Goal: Transaction & Acquisition: Purchase product/service

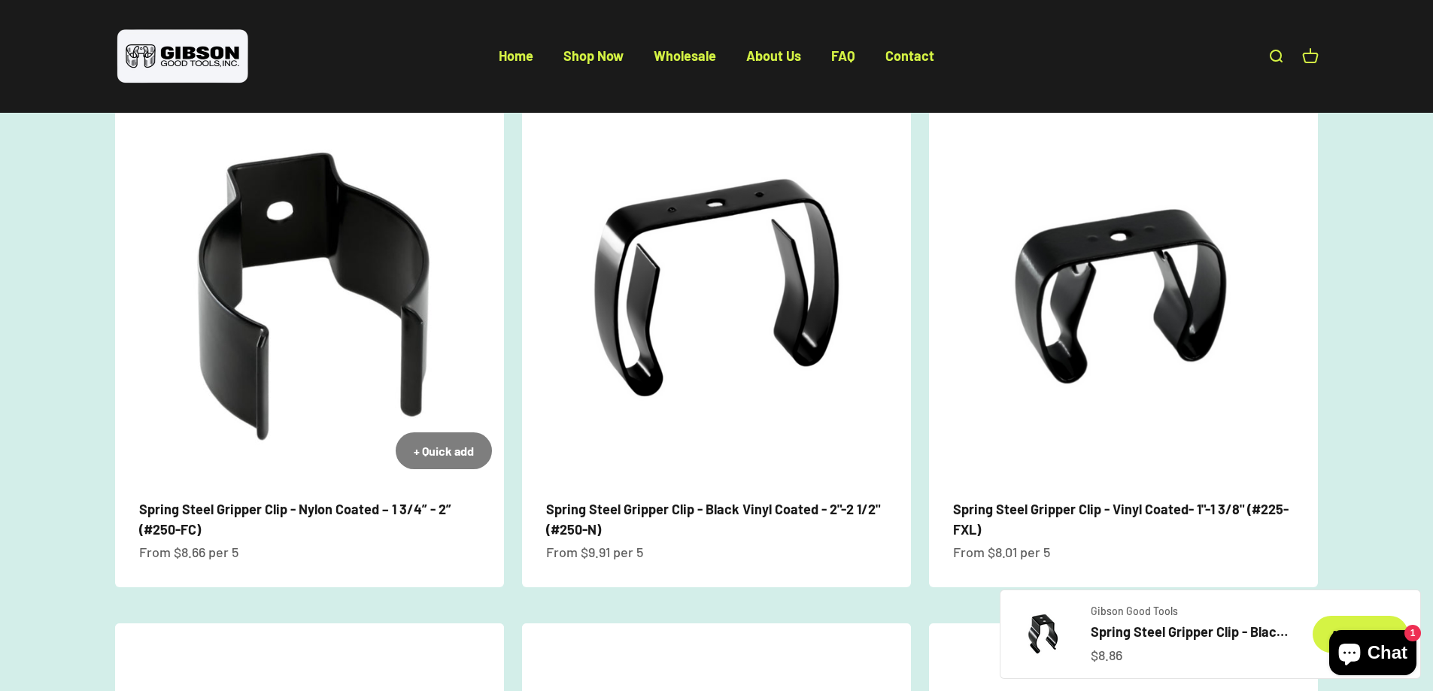
scroll to position [1354, 0]
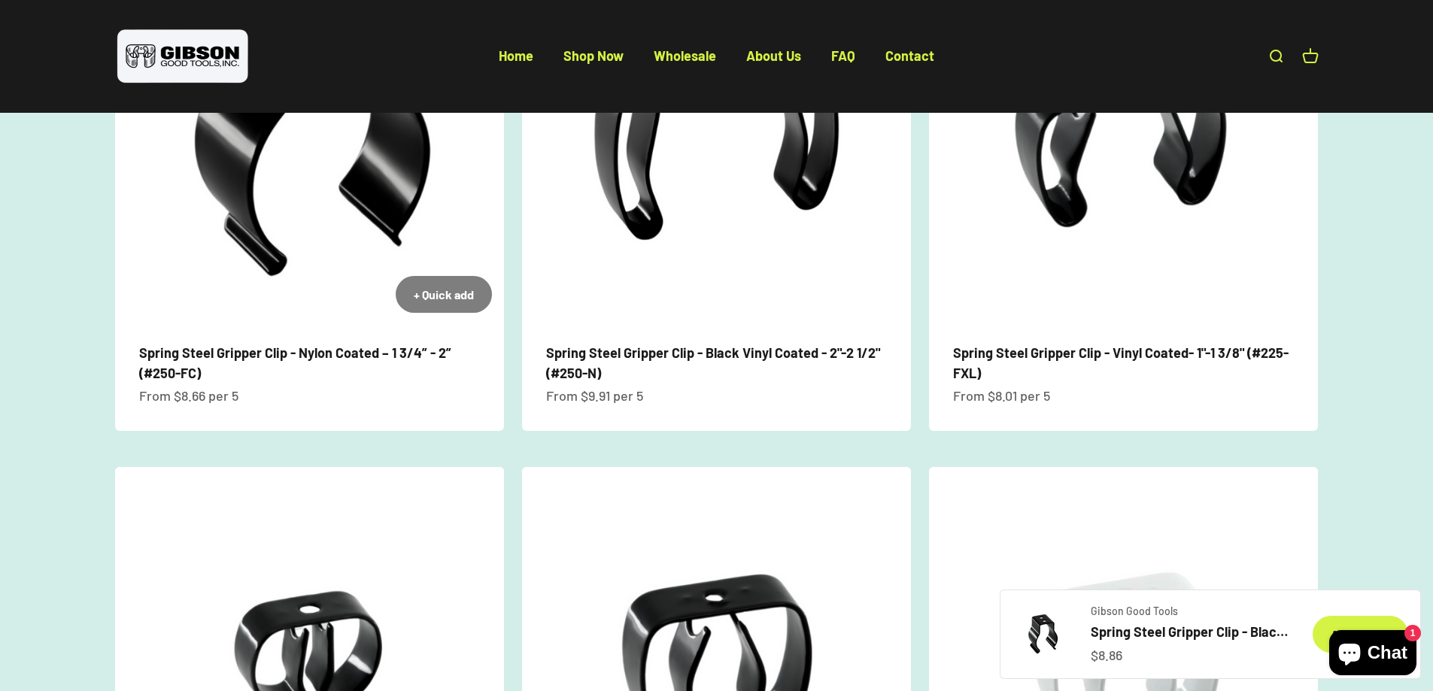
click at [251, 355] on link "Spring Steel Gripper Clip - Nylon Coated – 1 3/4” - 2” (#250-FC)" at bounding box center [295, 363] width 312 height 37
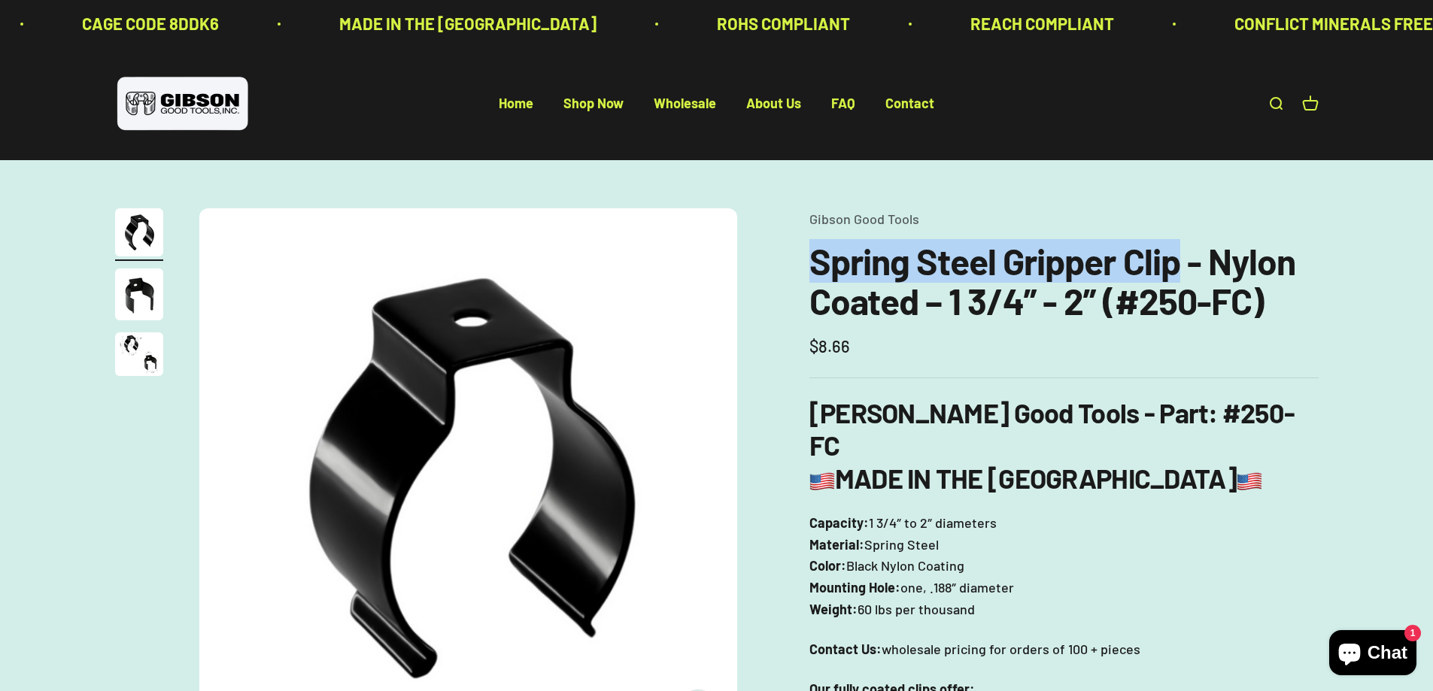
drag, startPoint x: 810, startPoint y: 271, endPoint x: 1176, endPoint y: 249, distance: 366.3
click at [1176, 249] on h1 "Spring Steel Gripper Clip - Nylon Coated – 1 3/4” - 2” (#250-FC)" at bounding box center [1064, 282] width 509 height 80
copy h1 "Spring Steel Gripper Clip"
